Goal: Task Accomplishment & Management: Complete application form

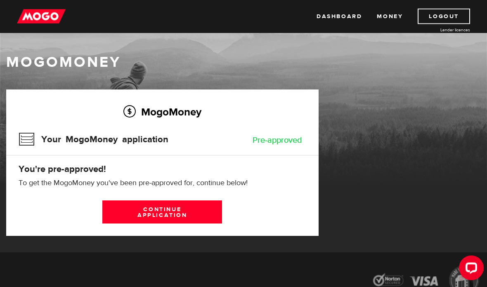
scroll to position [1, 0]
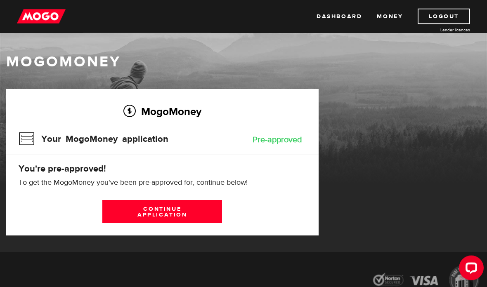
click at [123, 221] on link "Continue application" at bounding box center [162, 211] width 120 height 23
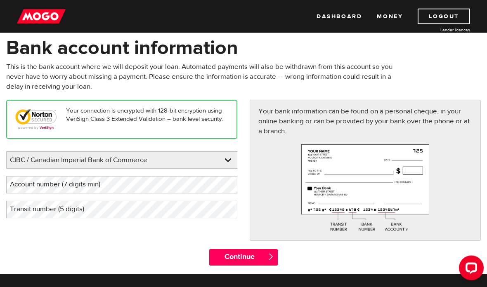
scroll to position [39, 0]
click at [251, 258] on input "Continue" at bounding box center [243, 257] width 69 height 16
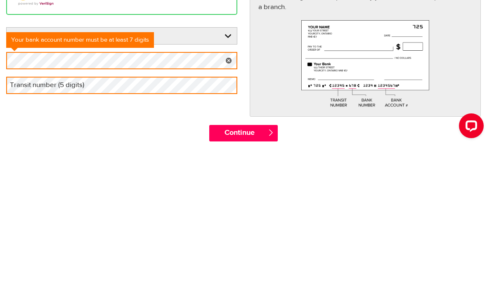
scroll to position [146, 0]
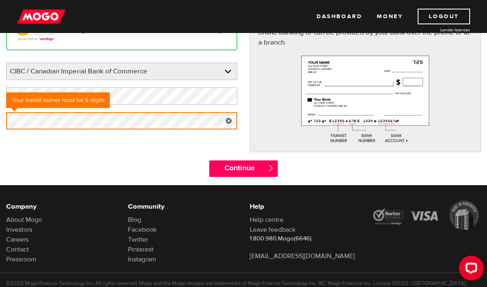
click at [188, 137] on div "Your connection is encrypted with 128-bit encryption using VeriSign Class 3 Ext…" at bounding box center [121, 74] width 243 height 126
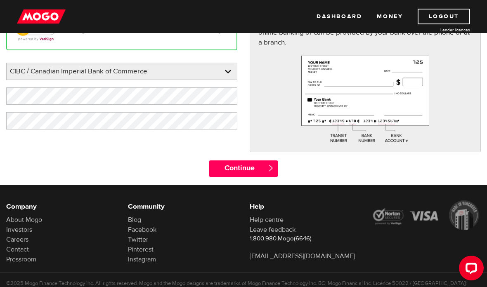
click at [171, 155] on div "Your connection is encrypted with 128-bit encryption using VeriSign Class 3 Ext…" at bounding box center [243, 85] width 487 height 149
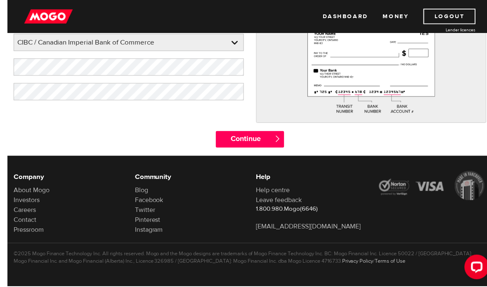
scroll to position [174, 0]
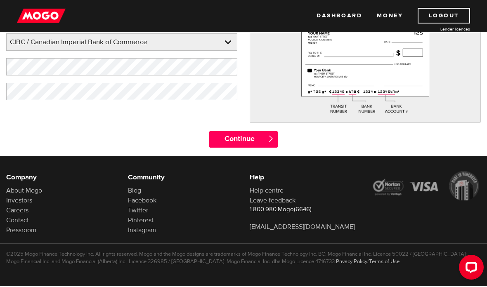
click at [254, 136] on input "Continue" at bounding box center [243, 140] width 69 height 16
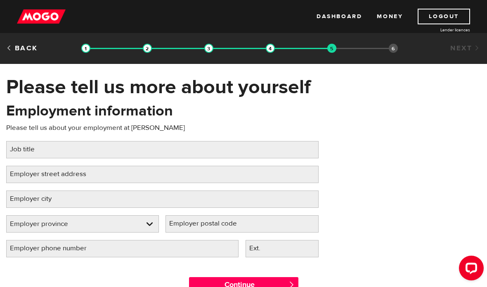
click at [28, 154] on label "Job title" at bounding box center [28, 149] width 45 height 17
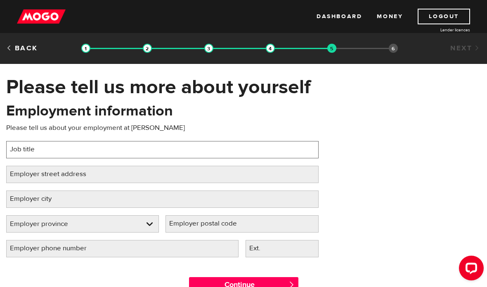
click at [28, 154] on input "Job title" at bounding box center [162, 149] width 312 height 17
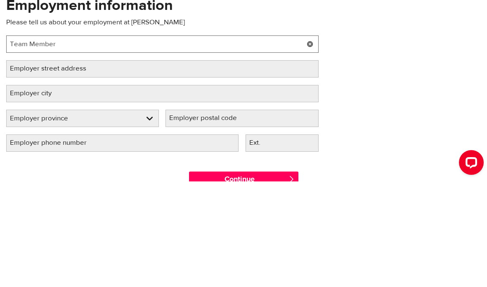
type input "Team Member"
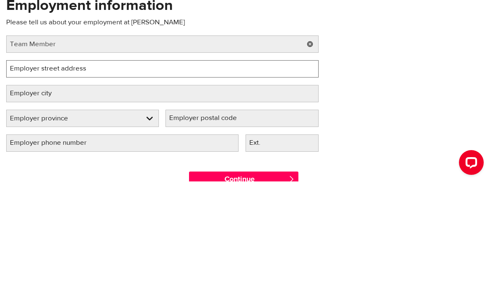
click at [279, 166] on input "Employer street address" at bounding box center [162, 174] width 312 height 17
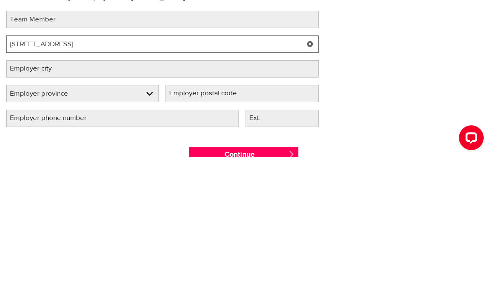
type input "2458 Dundas St. West"
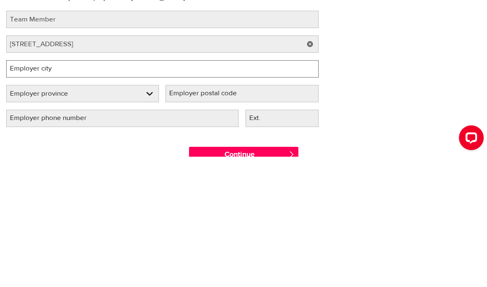
click at [223, 191] on input "Employer city" at bounding box center [162, 199] width 312 height 17
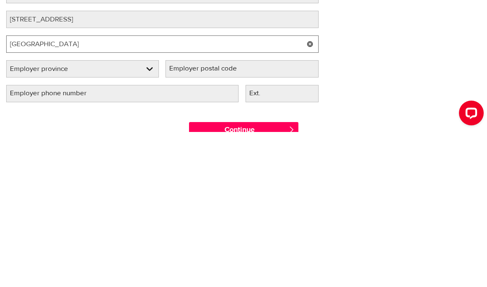
type input "Missssauga"
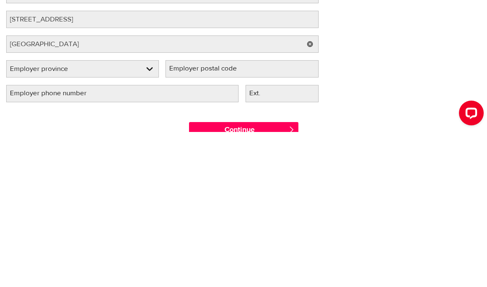
click at [41, 216] on select "Employer province Alberta British Columbia Ontario Manitoba New Brunswick Newfo…" at bounding box center [83, 224] width 152 height 17
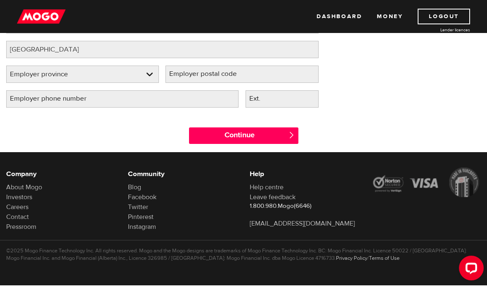
select select "ON"
click at [252, 72] on label "Employer postal code" at bounding box center [209, 74] width 88 height 17
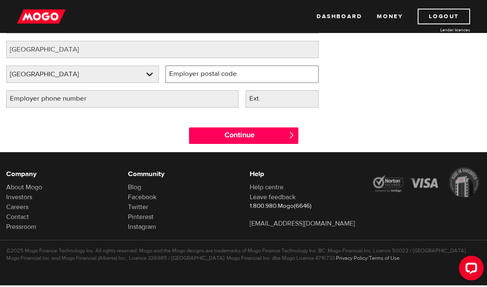
click at [252, 72] on input "Employer postal code" at bounding box center [241, 74] width 153 height 17
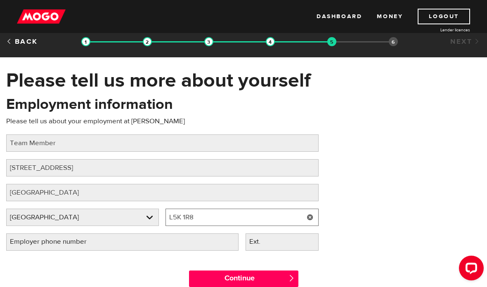
scroll to position [0, 0]
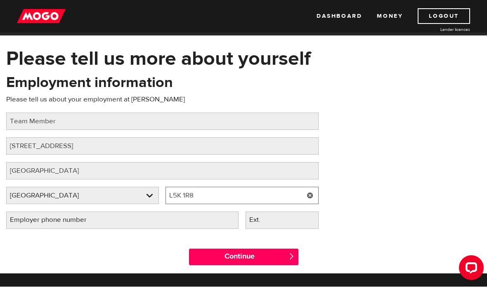
type input "L5K 1R8"
click at [255, 259] on input "Continue" at bounding box center [243, 257] width 109 height 16
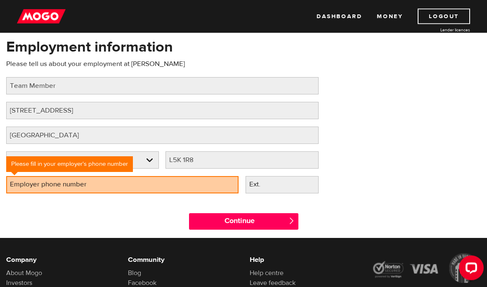
scroll to position [82, 0]
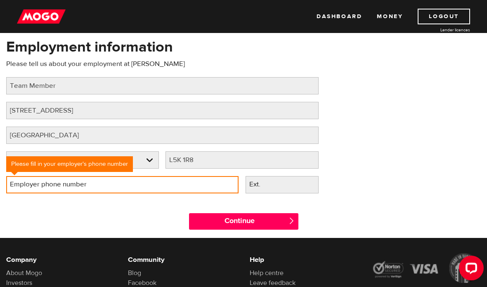
click at [206, 191] on input "Employer phone number" at bounding box center [122, 184] width 232 height 17
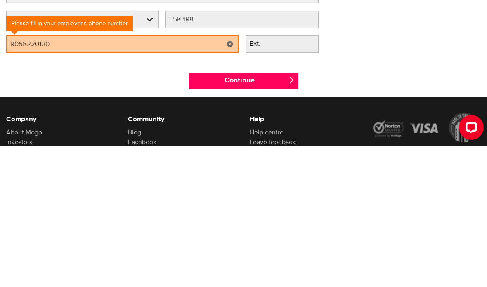
click at [274, 213] on input "Continue" at bounding box center [243, 221] width 109 height 16
type input "(905) 822-0130"
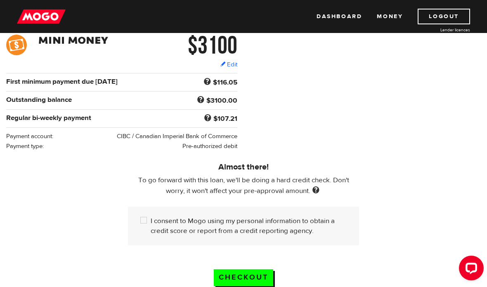
scroll to position [135, 0]
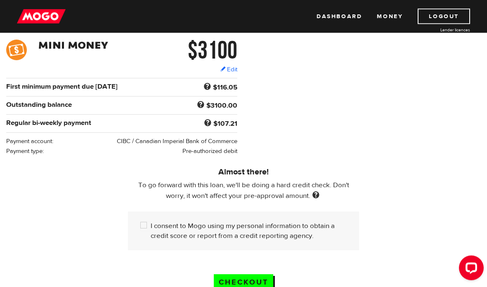
click at [231, 72] on link "Edit" at bounding box center [228, 70] width 17 height 9
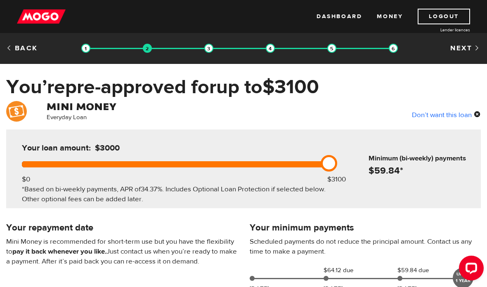
click at [463, 49] on link "Next" at bounding box center [465, 48] width 31 height 9
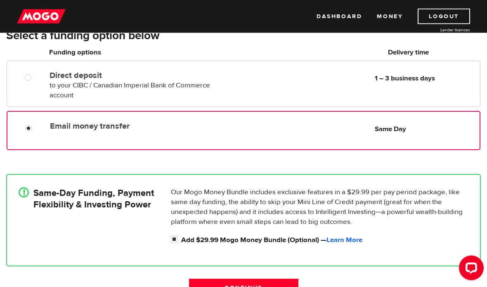
scroll to position [103, 0]
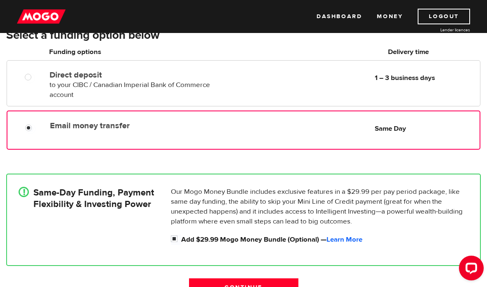
click at [345, 237] on link "Learn More" at bounding box center [344, 239] width 36 height 9
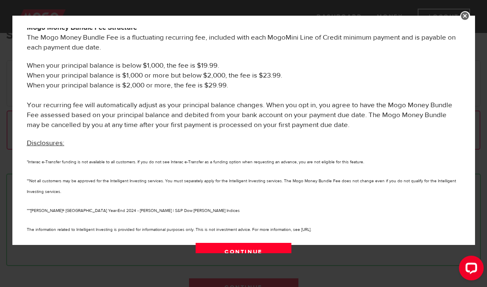
scroll to position [492, 0]
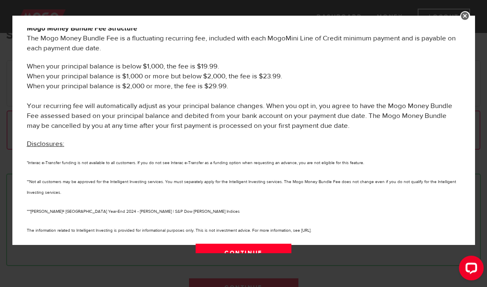
click at [277, 249] on link "Continue" at bounding box center [243, 252] width 96 height 17
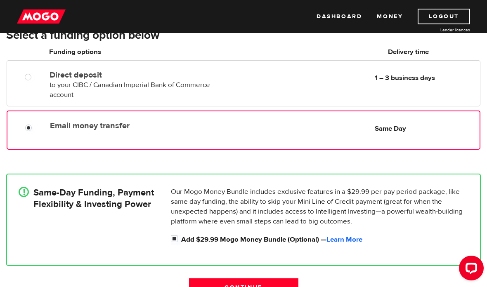
click at [179, 238] on input "Add $29.99 Mogo Money Bundle (Optional) — Learn More" at bounding box center [176, 240] width 10 height 10
checkbox input "false"
radio input "false"
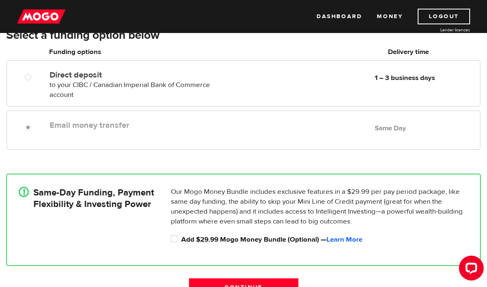
click at [263, 287] on input "Continue" at bounding box center [243, 286] width 109 height 17
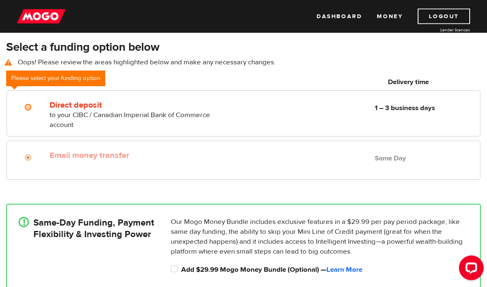
scroll to position [89, 0]
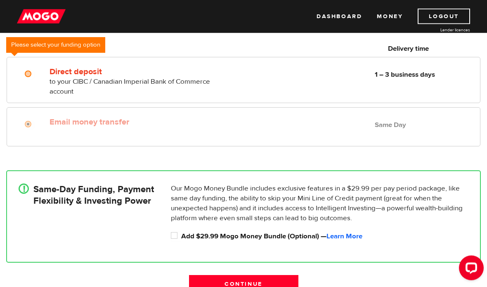
click at [354, 239] on link "Learn More" at bounding box center [344, 236] width 36 height 9
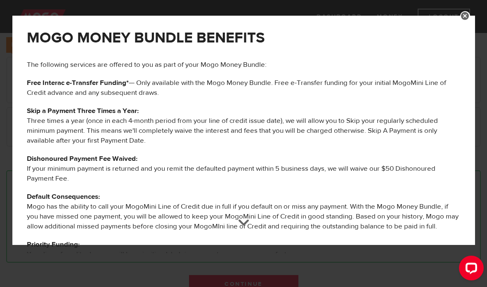
click at [462, 14] on link at bounding box center [465, 16] width 10 height 10
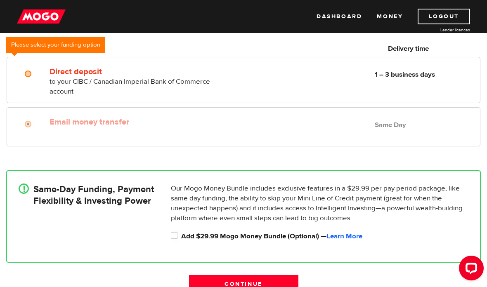
click at [173, 238] on input "Add $29.99 Mogo Money Bundle (Optional) — Learn More" at bounding box center [176, 236] width 10 height 10
checkbox input "true"
click at [269, 287] on input "Continue" at bounding box center [243, 283] width 109 height 17
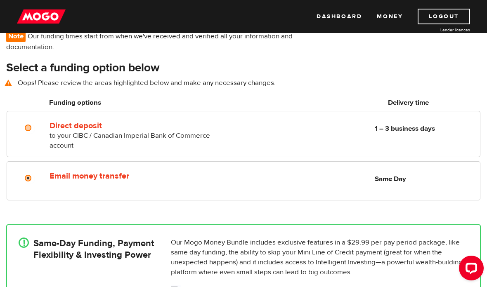
scroll to position [70, 0]
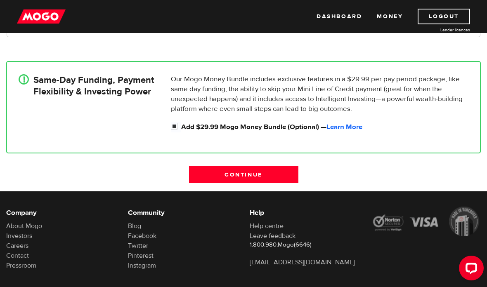
click at [260, 179] on input "Continue" at bounding box center [243, 174] width 109 height 17
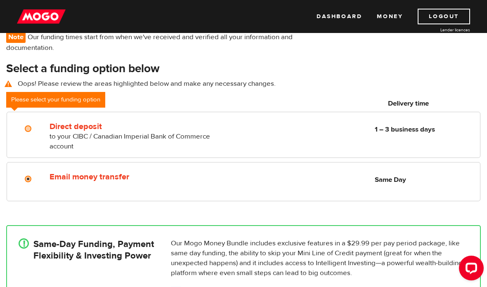
click at [35, 177] on div at bounding box center [31, 180] width 12 height 10
radio input "true"
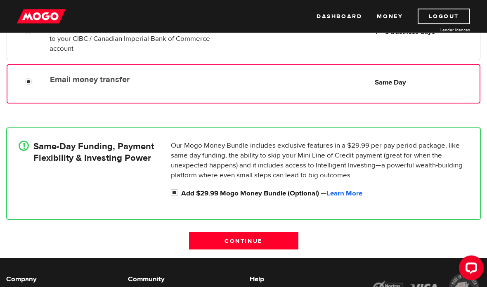
scroll to position [172, 0]
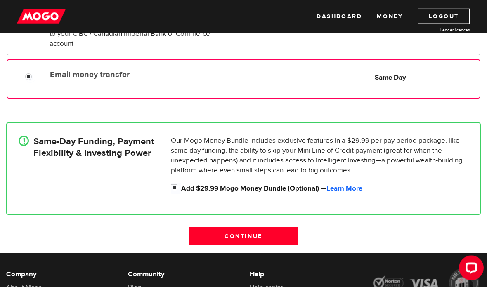
click at [182, 190] on label "Add $29.99 Mogo Money Bundle (Optional) — Learn More" at bounding box center [324, 189] width 287 height 10
click at [181, 190] on input "Add $29.99 Mogo Money Bundle (Optional) — Learn More" at bounding box center [176, 189] width 10 height 10
checkbox input "false"
radio input "false"
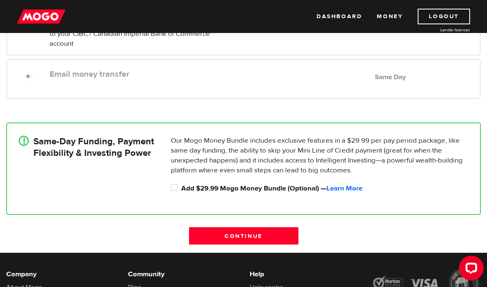
scroll to position [159, 0]
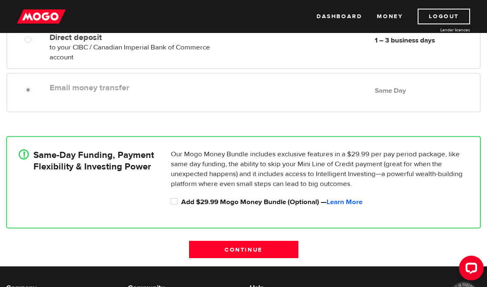
click at [176, 197] on input "Add $29.99 Mogo Money Bundle (Optional) — Learn More" at bounding box center [176, 202] width 10 height 10
click at [173, 202] on input "Add $29.99 Mogo Money Bundle (Optional) — Learn More" at bounding box center [176, 202] width 10 height 10
checkbox input "false"
click at [249, 247] on input "Continue" at bounding box center [243, 249] width 109 height 17
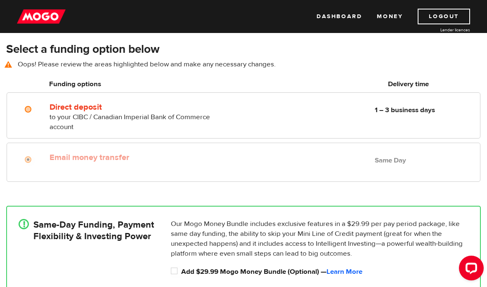
scroll to position [70, 0]
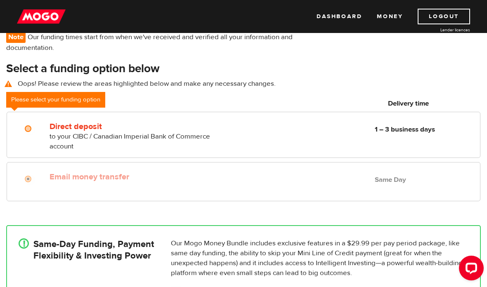
click at [28, 189] on div "Email money transfer Delivery in Same Day Same Day" at bounding box center [243, 181] width 473 height 39
click at [32, 125] on input "Direct deposit" at bounding box center [30, 130] width 10 height 10
radio input "true"
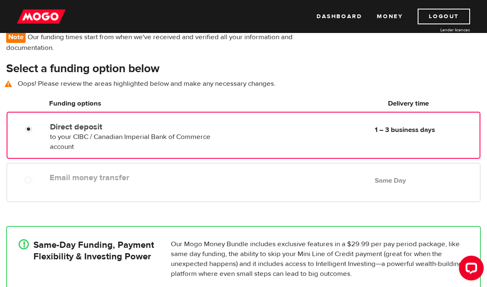
click at [28, 195] on div "Email money transfer Delivery in Same Day Same Day" at bounding box center [243, 182] width 473 height 39
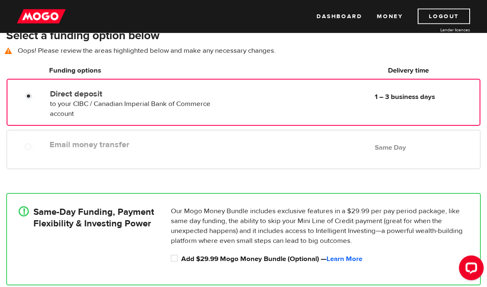
scroll to position [131, 0]
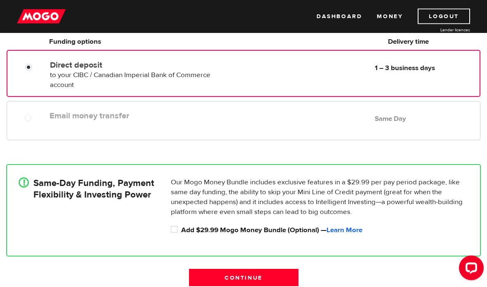
click at [35, 121] on label at bounding box center [36, 119] width 2 height 10
click at [174, 235] on input "Add $29.99 Mogo Money Bundle (Optional) — Learn More" at bounding box center [176, 231] width 10 height 10
checkbox input "true"
click at [29, 121] on input "Email money transfer" at bounding box center [30, 119] width 10 height 10
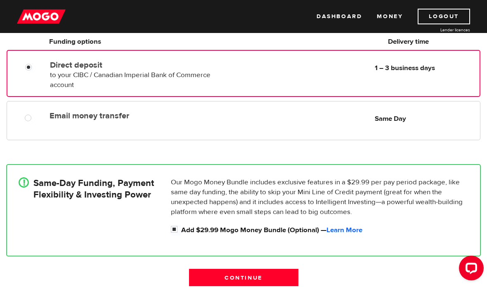
radio input "true"
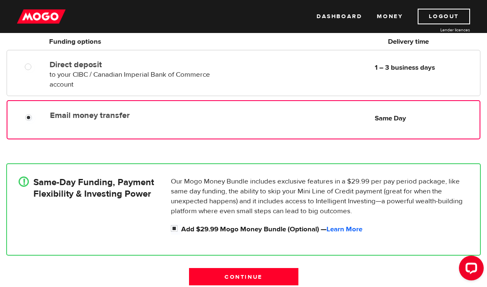
click at [342, 230] on link "Learn More" at bounding box center [344, 229] width 36 height 9
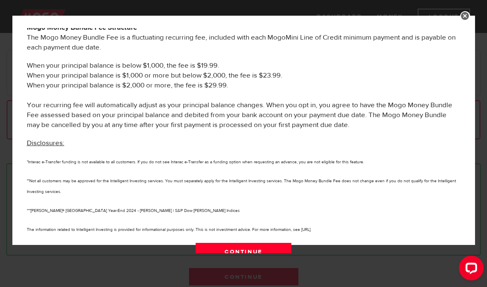
scroll to position [492, 0]
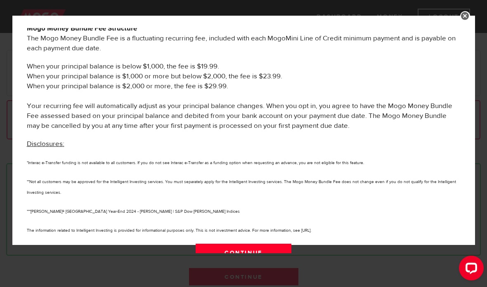
click at [462, 16] on link at bounding box center [465, 16] width 10 height 10
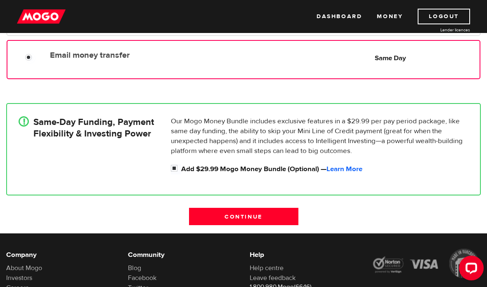
scroll to position [191, 0]
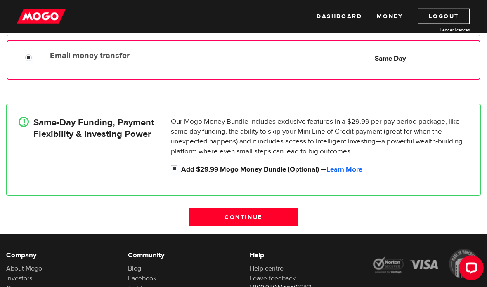
click at [179, 168] on input "Add $29.99 Mogo Money Bundle (Optional) — Learn More" at bounding box center [176, 170] width 10 height 10
checkbox input "false"
radio input "false"
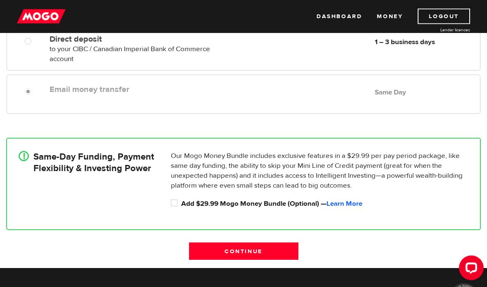
scroll to position [108, 0]
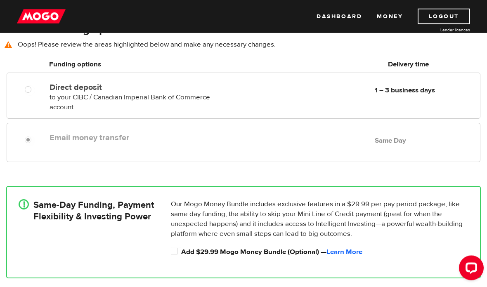
click at [32, 101] on div "Direct deposit to your CIBC / Canadian Imperial Bank of Commerce account Delive…" at bounding box center [243, 96] width 473 height 33
radio input "true"
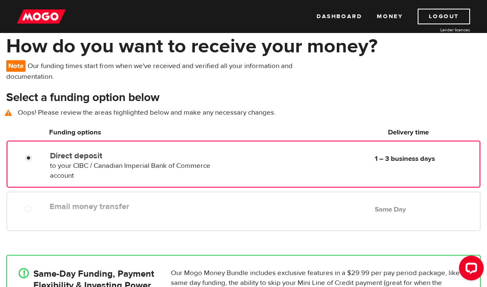
scroll to position [114, 0]
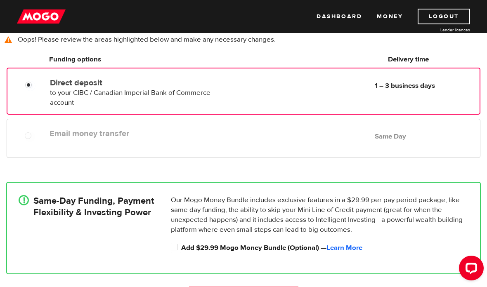
click at [348, 251] on link "Learn More" at bounding box center [344, 247] width 36 height 9
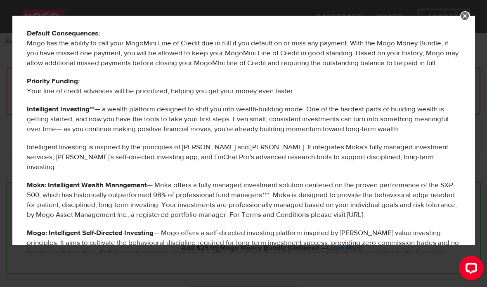
scroll to position [164, 0]
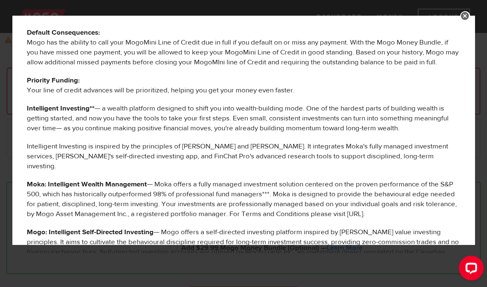
click at [465, 20] on link at bounding box center [465, 16] width 10 height 10
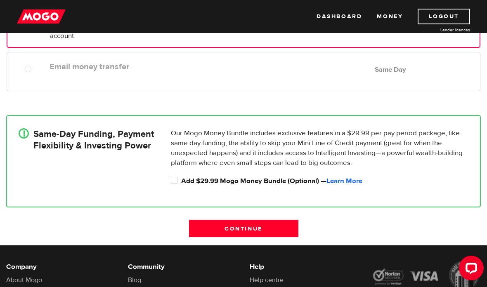
scroll to position [199, 0]
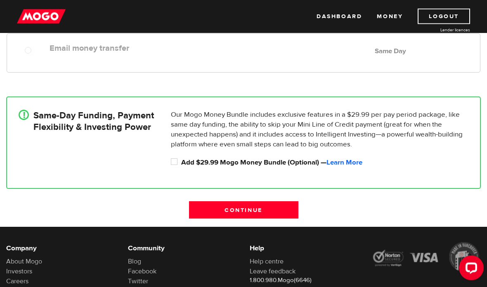
click at [382, 158] on label "Add $29.99 Mogo Money Bundle (Optional) — Learn More" at bounding box center [324, 163] width 287 height 10
click at [181, 158] on input "Add $29.99 Mogo Money Bundle (Optional) — Learn More" at bounding box center [176, 163] width 10 height 10
checkbox input "true"
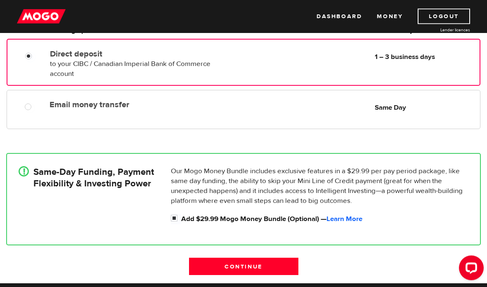
click at [380, 108] on b "Same Day" at bounding box center [389, 108] width 31 height 9
radio input "true"
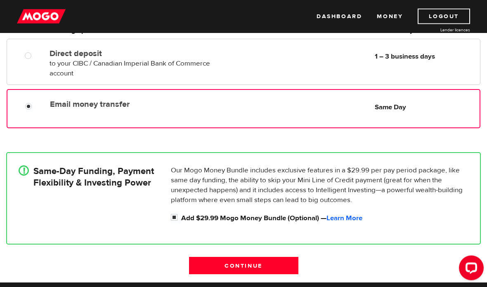
scroll to position [143, 0]
click at [275, 271] on input "Continue" at bounding box center [243, 265] width 109 height 17
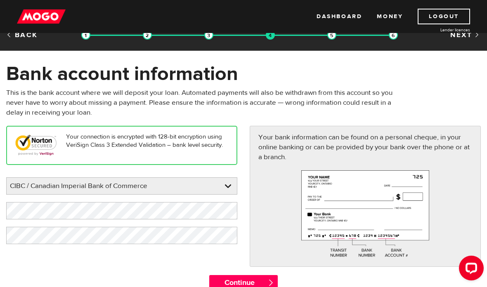
scroll to position [17, 0]
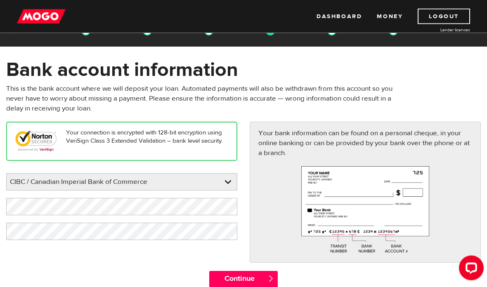
click at [257, 286] on input "Continue" at bounding box center [243, 279] width 69 height 16
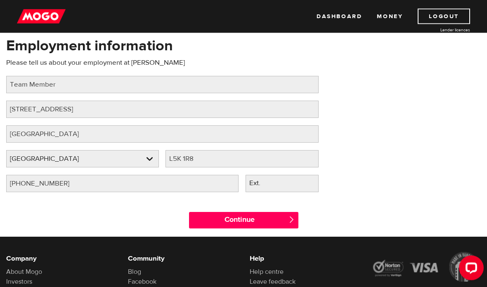
scroll to position [111, 0]
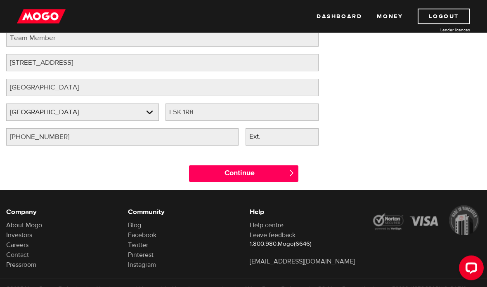
click at [276, 177] on input "Continue" at bounding box center [243, 174] width 109 height 16
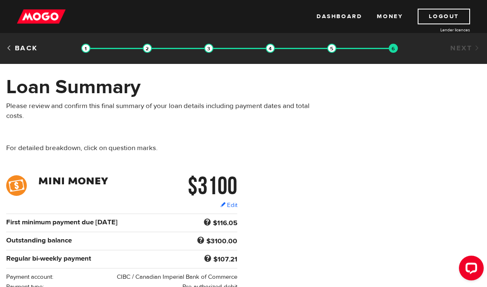
click at [226, 204] on link "Edit" at bounding box center [228, 205] width 17 height 9
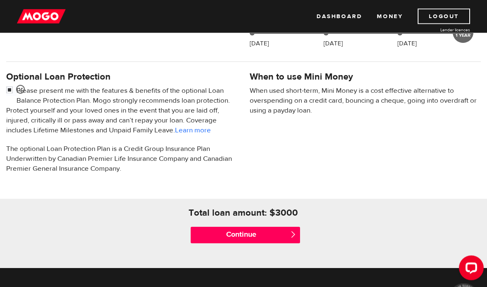
scroll to position [292, 0]
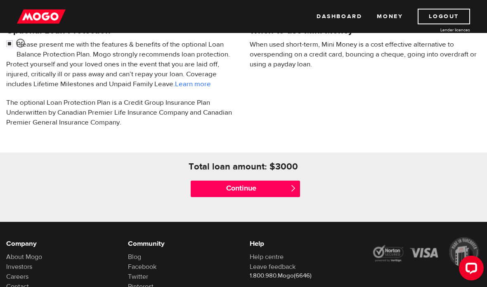
click at [280, 191] on input "Continue" at bounding box center [245, 189] width 109 height 16
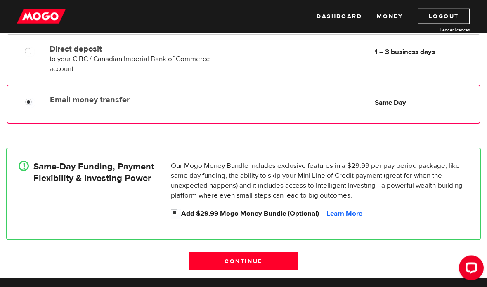
scroll to position [145, 0]
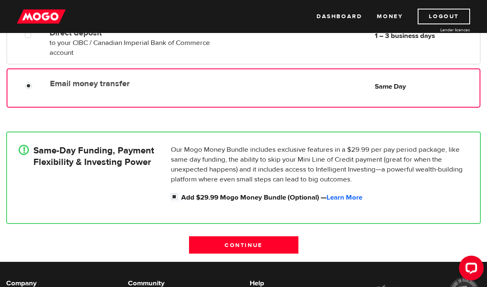
click at [279, 238] on input "Continue" at bounding box center [243, 244] width 109 height 17
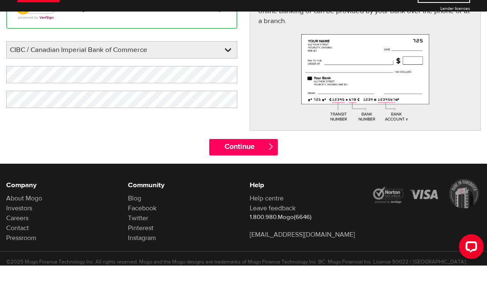
scroll to position [161, 0]
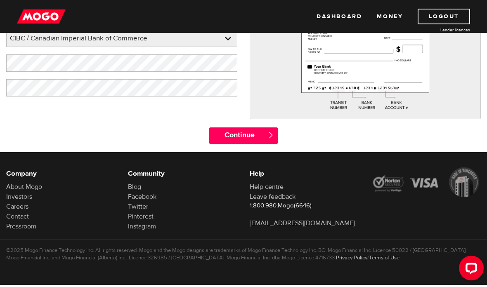
click at [249, 142] on input "Continue" at bounding box center [243, 135] width 69 height 16
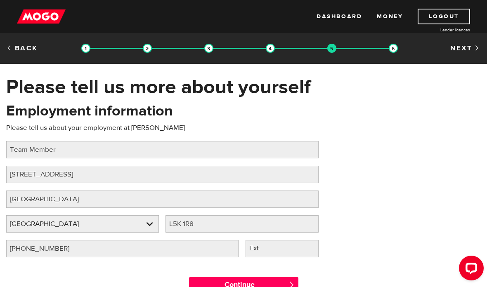
scroll to position [87, 0]
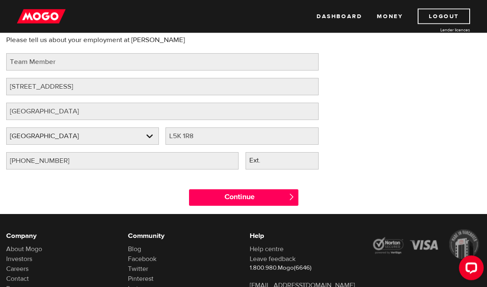
click at [267, 196] on input "Continue" at bounding box center [243, 198] width 109 height 16
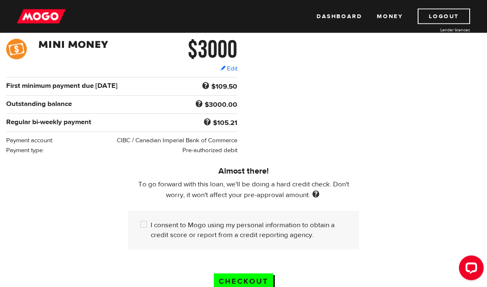
scroll to position [137, 0]
click at [229, 68] on link "Edit" at bounding box center [228, 68] width 17 height 9
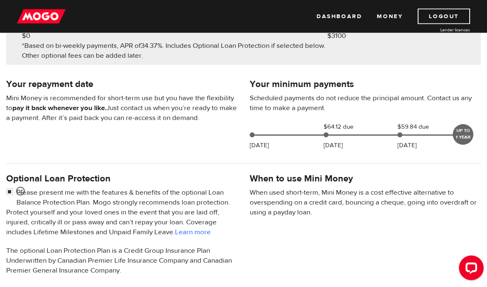
scroll to position [142, 0]
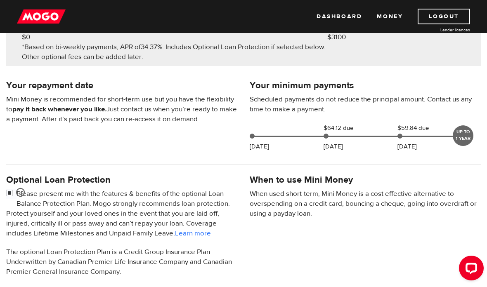
click at [463, 141] on div "UP TO 1 YEAR" at bounding box center [462, 135] width 21 height 21
click at [461, 133] on div "UP TO 1 YEAR" at bounding box center [462, 135] width 21 height 21
click at [462, 137] on div "UP TO 1 YEAR" at bounding box center [462, 135] width 21 height 21
click at [464, 135] on div "UP TO 1 YEAR" at bounding box center [462, 135] width 21 height 21
click at [464, 132] on div "UP TO 1 YEAR" at bounding box center [462, 135] width 21 height 21
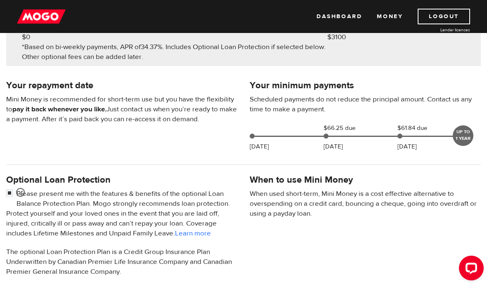
click at [472, 126] on div "Your minimum payments Scheduled payments do not reduce the principal amount. Co…" at bounding box center [364, 117] width 243 height 78
click at [467, 130] on div "UP TO 1 YEAR" at bounding box center [462, 135] width 21 height 21
click at [469, 131] on div "UP TO 1 YEAR" at bounding box center [462, 135] width 21 height 21
click at [470, 139] on div "UP TO 1 YEAR" at bounding box center [462, 135] width 21 height 21
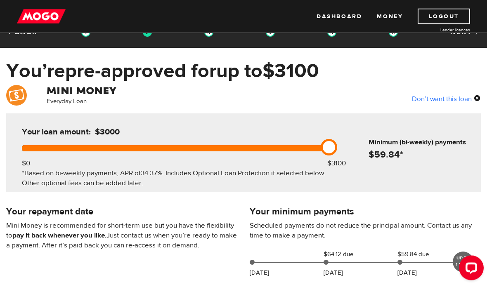
scroll to position [16, 0]
click at [349, 259] on div "Sep 04 $64.12 due Sep 19 $59.84 due Oct 03 UP TO 1 YEAR" at bounding box center [356, 261] width 221 height 23
click at [404, 251] on span "$61.84 due" at bounding box center [417, 255] width 41 height 10
click at [416, 258] on span "$61.84 due" at bounding box center [417, 255] width 41 height 10
click at [415, 262] on span at bounding box center [355, 262] width 210 height 1
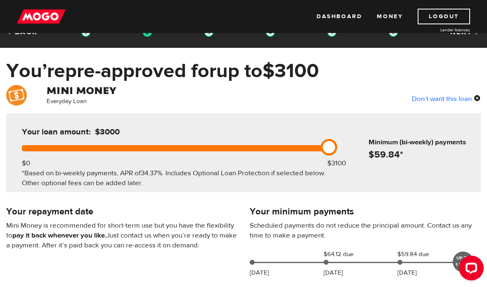
scroll to position [5, 0]
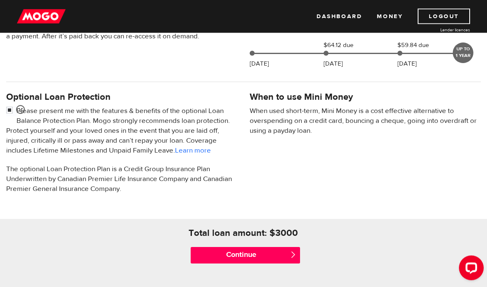
click at [276, 250] on input "Continue" at bounding box center [245, 255] width 109 height 16
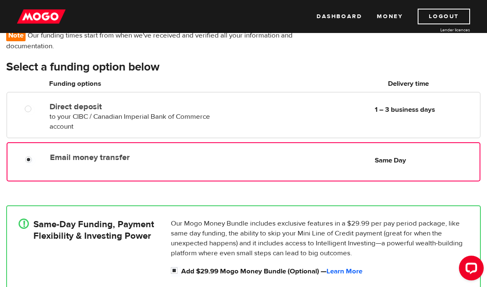
scroll to position [87, 0]
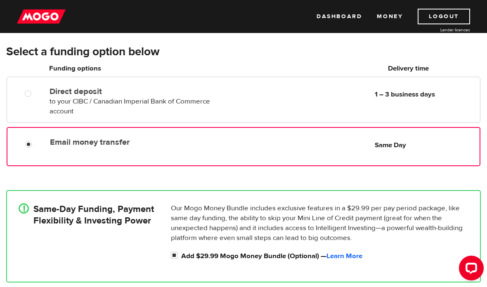
click at [415, 95] on b "1 – 3 business days" at bounding box center [404, 94] width 60 height 9
radio input "true"
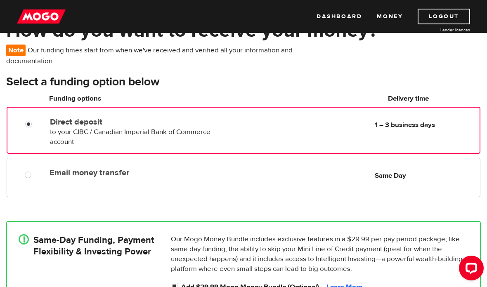
scroll to position [92, 0]
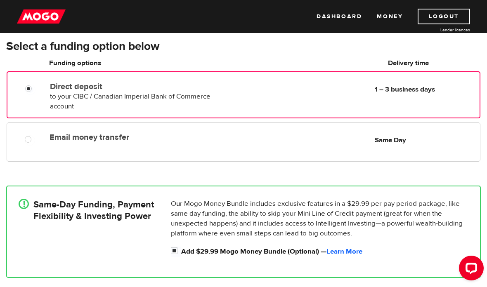
click at [178, 253] on input "Add $29.99 Mogo Money Bundle (Optional) — Learn More" at bounding box center [176, 252] width 10 height 10
checkbox input "false"
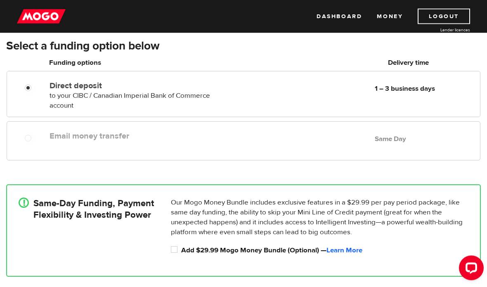
scroll to position [116, 0]
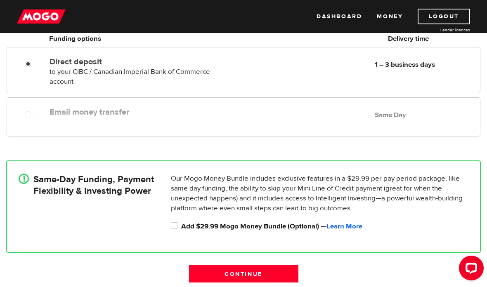
click at [283, 271] on input "Continue" at bounding box center [243, 273] width 109 height 17
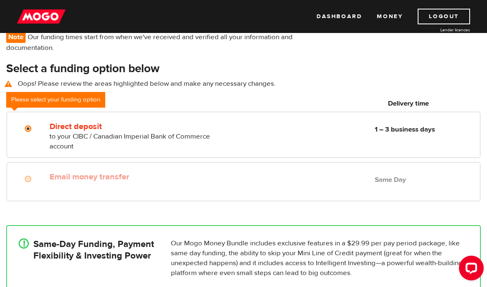
scroll to position [52, 0]
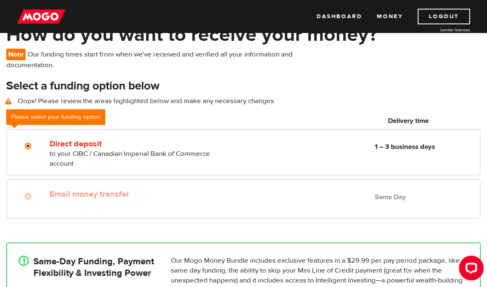
click at [389, 160] on div "Direct deposit to your CIBC / Canadian Imperial Bank of Commerce account Delive…" at bounding box center [262, 152] width 433 height 33
radio input "true"
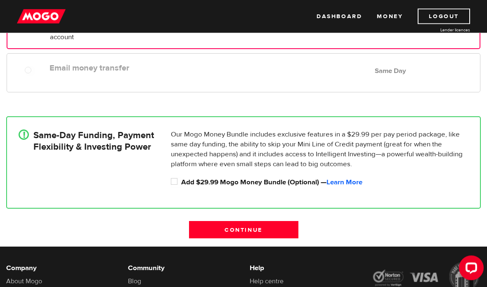
scroll to position [179, 0]
click at [268, 230] on input "Continue" at bounding box center [243, 229] width 109 height 17
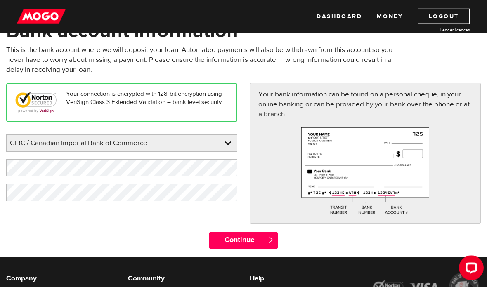
scroll to position [92, 0]
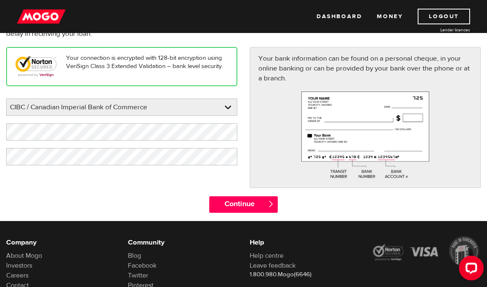
click at [243, 213] on input "Continue" at bounding box center [243, 204] width 69 height 16
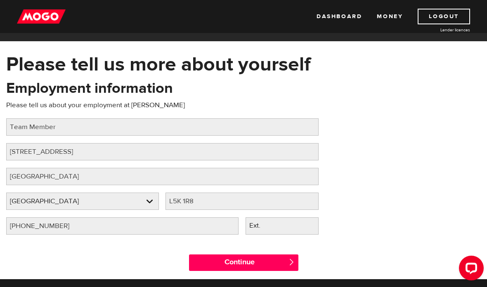
scroll to position [66, 0]
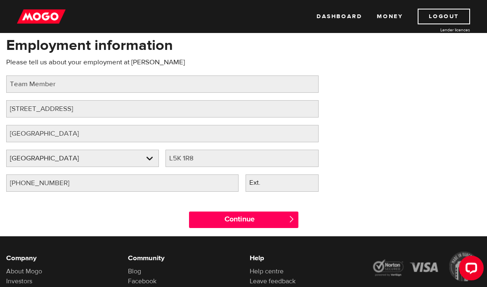
click at [267, 222] on input "Continue" at bounding box center [243, 220] width 109 height 16
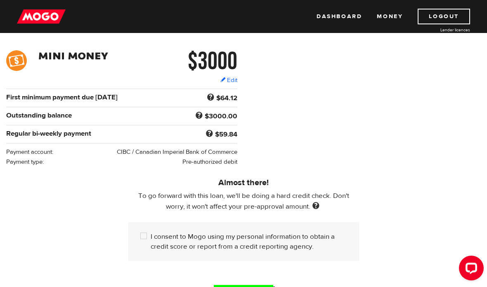
scroll to position [132, 0]
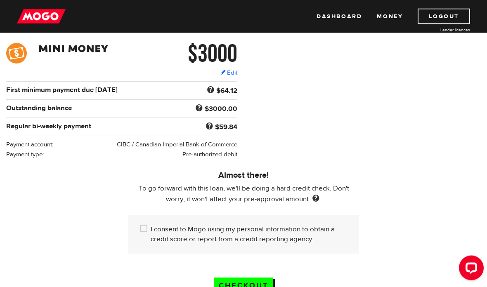
click at [148, 235] on input "I consent to Mogo using my personal information to obtain a credit score or rep…" at bounding box center [145, 230] width 10 height 10
checkbox input "true"
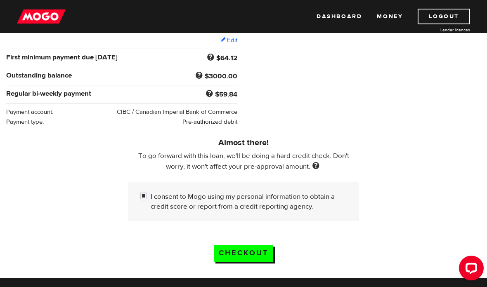
scroll to position [171, 0]
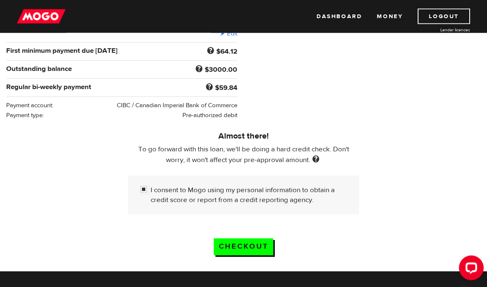
click at [261, 247] on input "Checkout" at bounding box center [243, 247] width 59 height 17
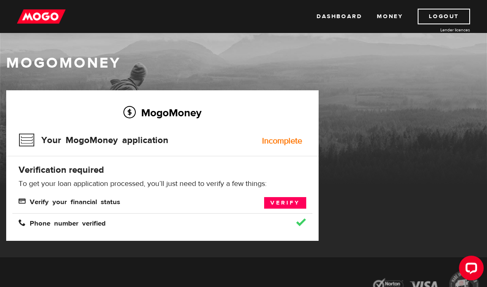
scroll to position [7, 0]
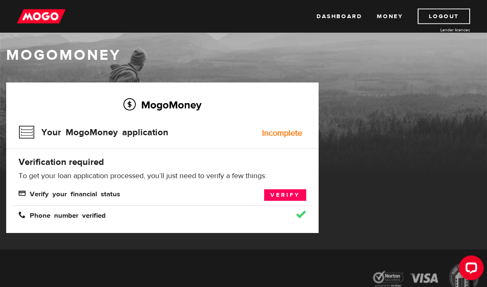
click at [283, 200] on link "Verify" at bounding box center [285, 196] width 42 height 12
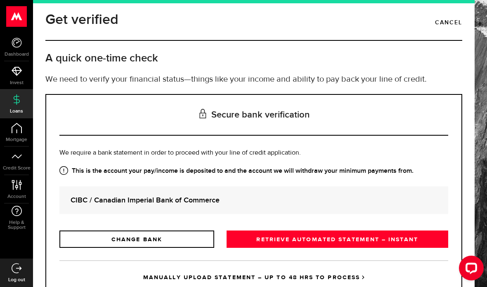
scroll to position [5, 0]
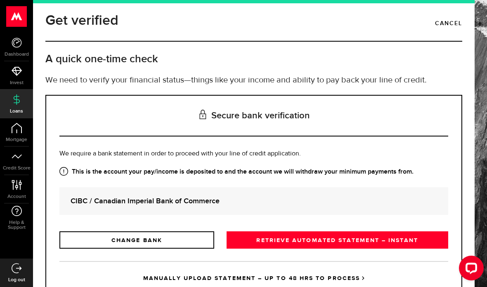
click at [371, 238] on link "RETRIEVE AUTOMATED STATEMENT – INSTANT" at bounding box center [336, 239] width 221 height 17
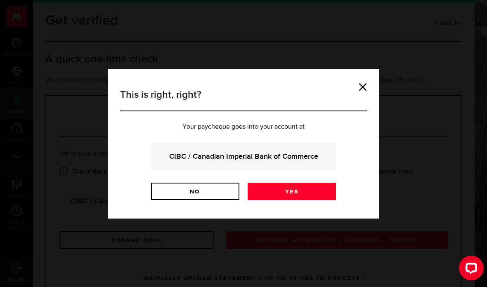
click at [301, 196] on link "Yes" at bounding box center [291, 191] width 88 height 17
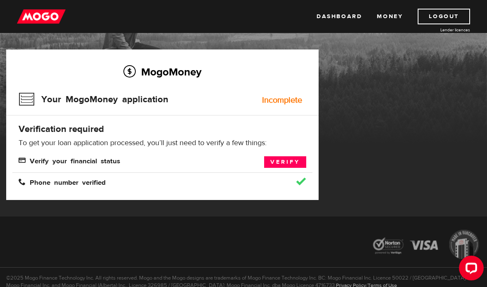
click at [332, 14] on link "Dashboard" at bounding box center [338, 17] width 45 height 16
click at [329, 13] on link "Dashboard" at bounding box center [338, 17] width 45 height 16
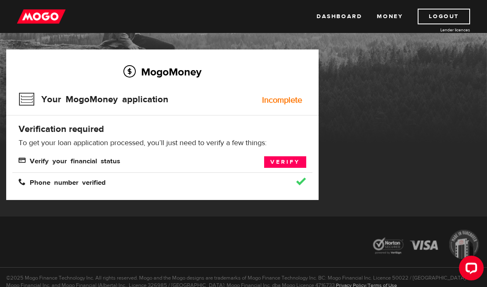
click at [287, 156] on link "Verify" at bounding box center [285, 162] width 42 height 12
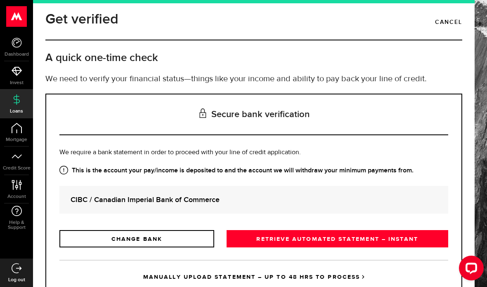
scroll to position [5, 0]
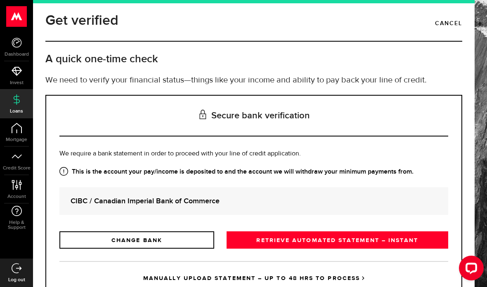
click at [66, 242] on link "CHANGE BANK" at bounding box center [136, 239] width 155 height 17
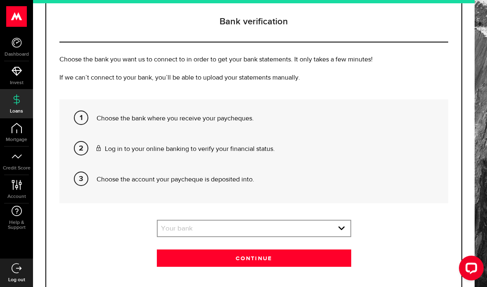
scroll to position [98, 0]
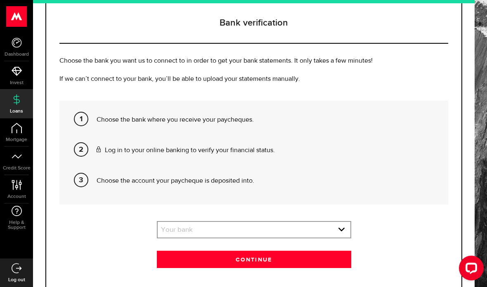
click at [313, 220] on div "Bank verification Choose the bank you want us to connect to in order to get you…" at bounding box center [253, 149] width 417 height 294
click at [310, 235] on select "Your bank BMO / Bank of Montreal Scotiabank / Bank of Nova Scotia RBC / Royal B…" at bounding box center [254, 230] width 193 height 17
select select "6"
click at [332, 263] on button "Continue" at bounding box center [254, 259] width 194 height 17
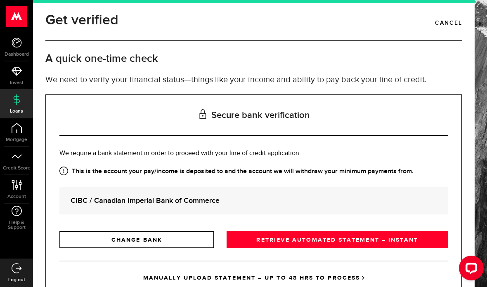
scroll to position [5, 0]
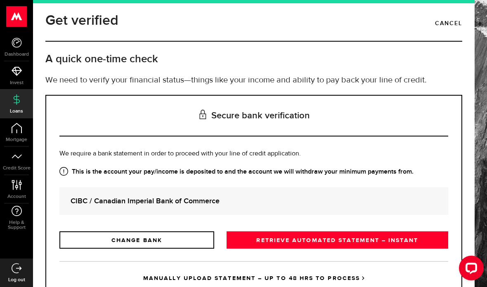
click at [347, 274] on link "MANUALLY UPLOAD STATEMENT – UP TO 48 HRS TO PROCESS" at bounding box center [253, 278] width 389 height 34
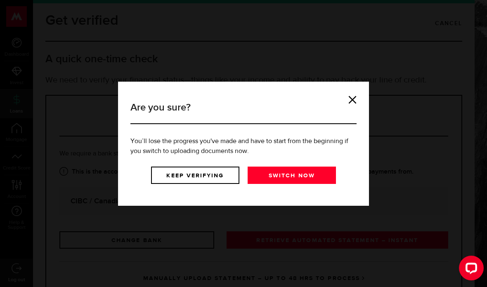
click at [228, 176] on link "Keep verifying" at bounding box center [195, 175] width 88 height 17
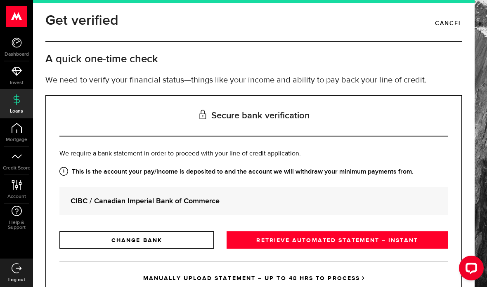
scroll to position [33, 0]
click at [396, 231] on link "RETRIEVE AUTOMATED STATEMENT – INSTANT" at bounding box center [336, 239] width 221 height 17
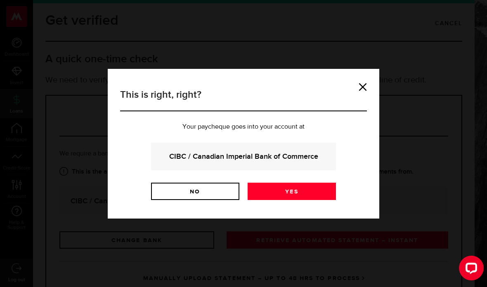
click at [315, 189] on link "Yes" at bounding box center [291, 191] width 88 height 17
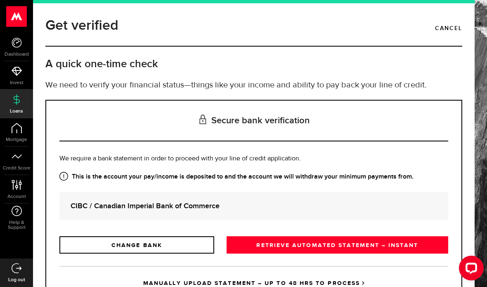
click at [254, 250] on link "RETRIEVE AUTOMATED STATEMENT – INSTANT" at bounding box center [336, 244] width 221 height 17
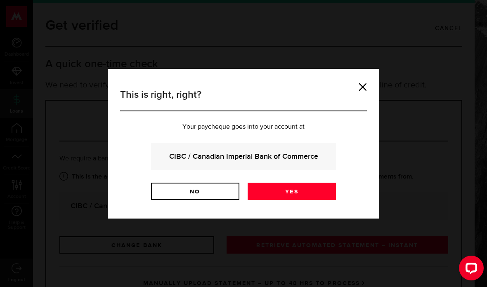
click at [279, 193] on link "Yes" at bounding box center [291, 191] width 88 height 17
